Goal: Register for event/course

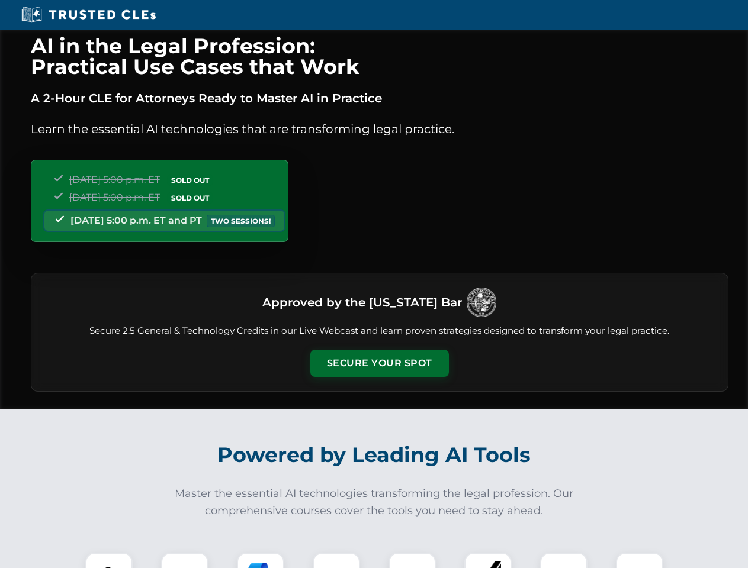
click at [379, 363] on button "Secure Your Spot" at bounding box center [379, 363] width 139 height 27
click at [109, 561] on img at bounding box center [109, 576] width 34 height 34
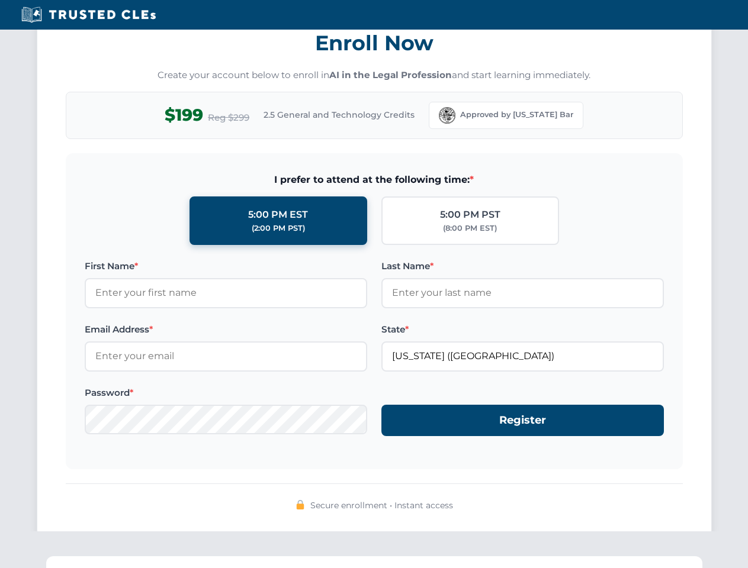
scroll to position [1162, 0]
